Goal: Transaction & Acquisition: Purchase product/service

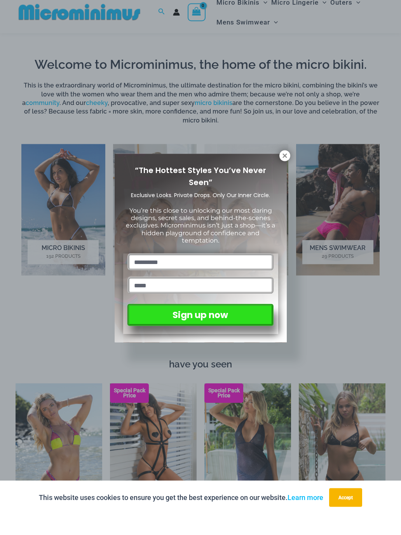
scroll to position [380, 0]
click at [280, 171] on button at bounding box center [285, 176] width 11 height 11
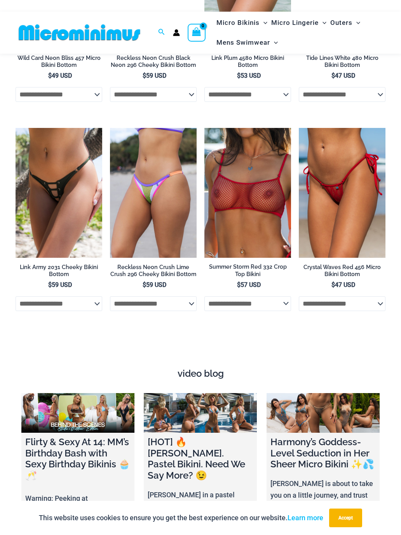
scroll to position [2165, 0]
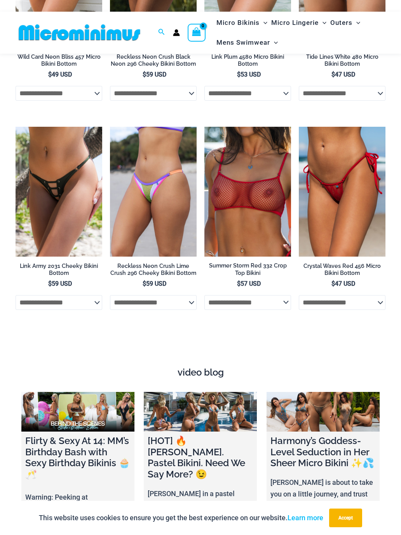
click at [205, 127] on img at bounding box center [205, 127] width 0 height 0
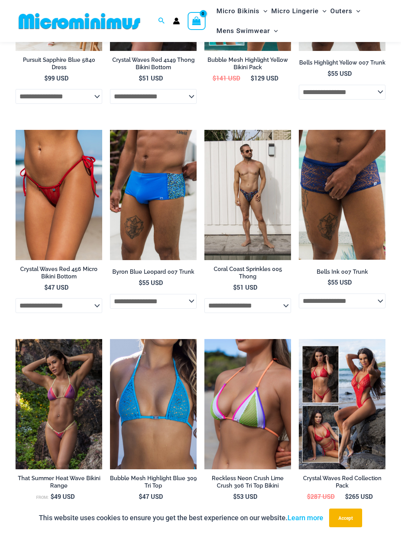
scroll to position [1278, 0]
